Goal: Navigation & Orientation: Find specific page/section

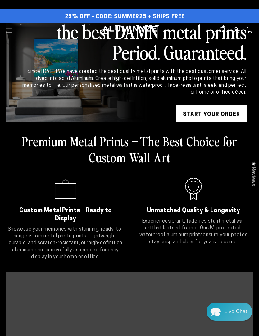
click at [235, 30] on ellipse at bounding box center [236, 29] width 2 height 2
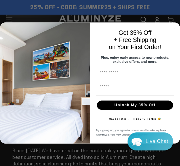
click at [173, 29] on icon "Close dialog" at bounding box center [175, 28] width 6 height 6
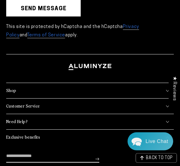
scroll to position [2215, 0]
click at [165, 98] on summary "Customer Service" at bounding box center [90, 105] width 168 height 15
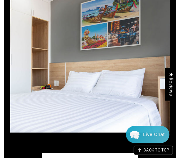
scroll to position [1770, 0]
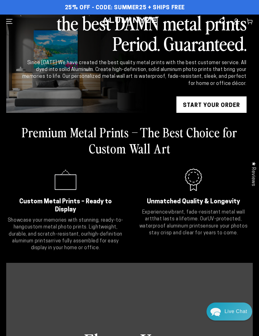
click at [237, 22] on icon at bounding box center [236, 23] width 4 height 2
